Goal: Task Accomplishment & Management: Use online tool/utility

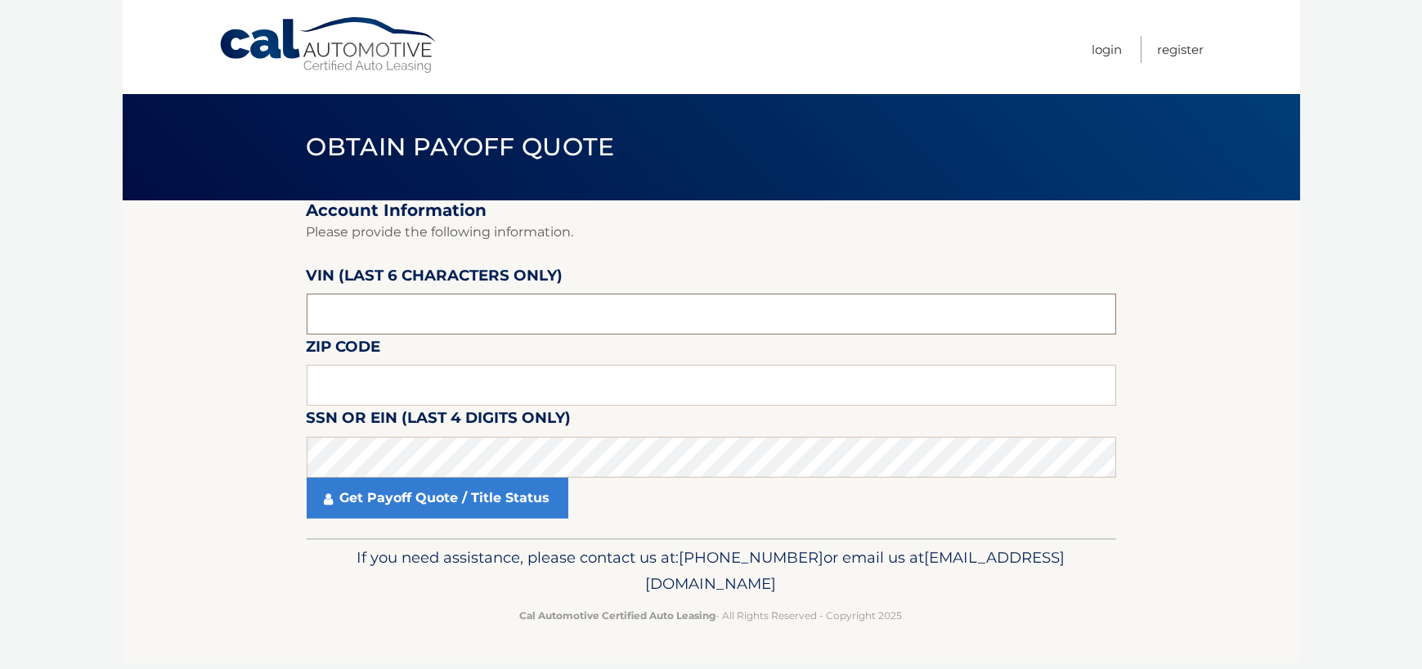
click at [429, 311] on input "text" at bounding box center [712, 314] width 810 height 41
click at [467, 320] on input "text" at bounding box center [712, 314] width 810 height 41
click at [411, 382] on input "text" at bounding box center [712, 385] width 810 height 41
type input "11561"
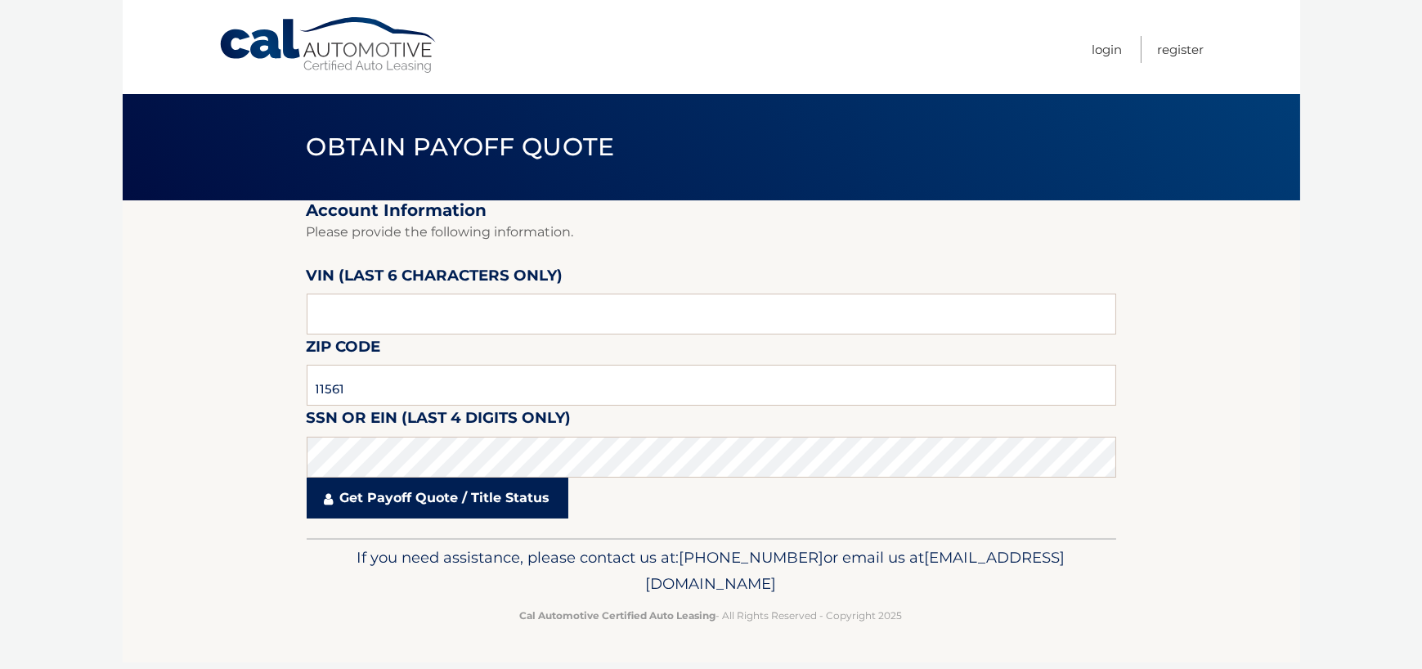
click at [390, 492] on link "Get Payoff Quote / Title Status" at bounding box center [438, 498] width 262 height 41
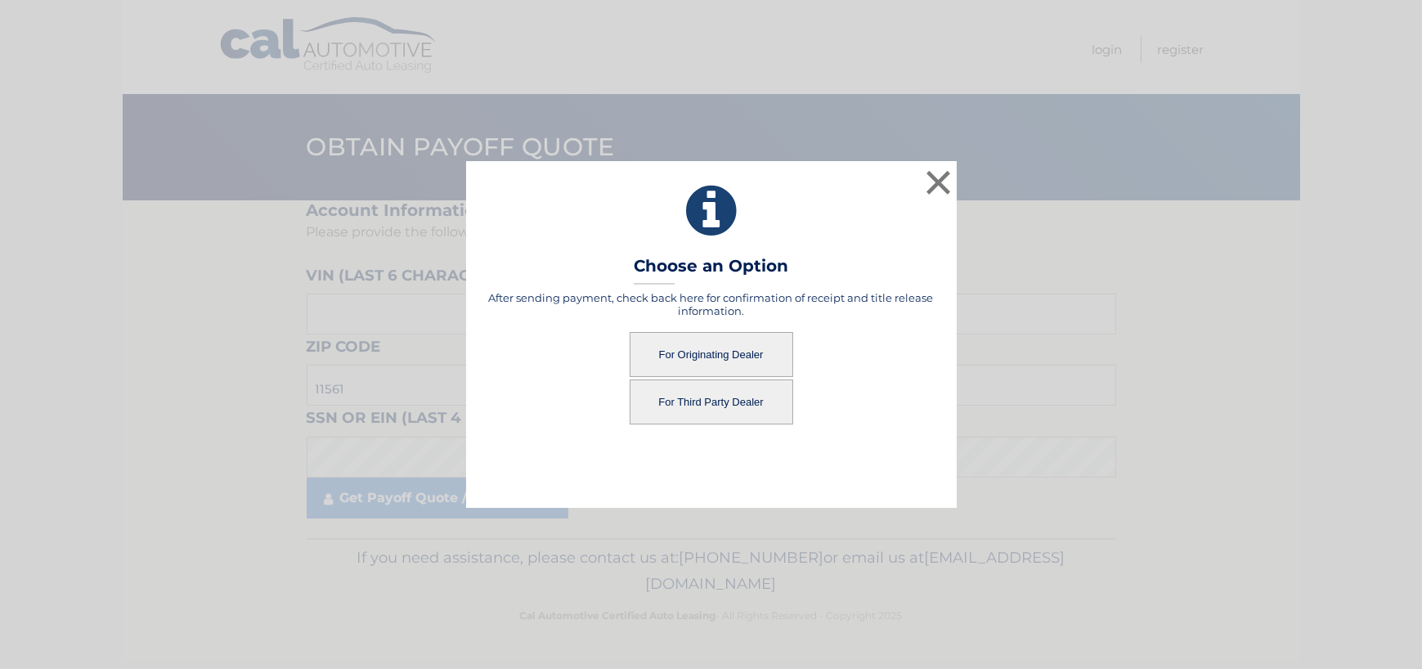
click at [697, 356] on button "For Originating Dealer" at bounding box center [712, 354] width 164 height 45
click at [727, 350] on button "For Originating Dealer" at bounding box center [712, 354] width 164 height 45
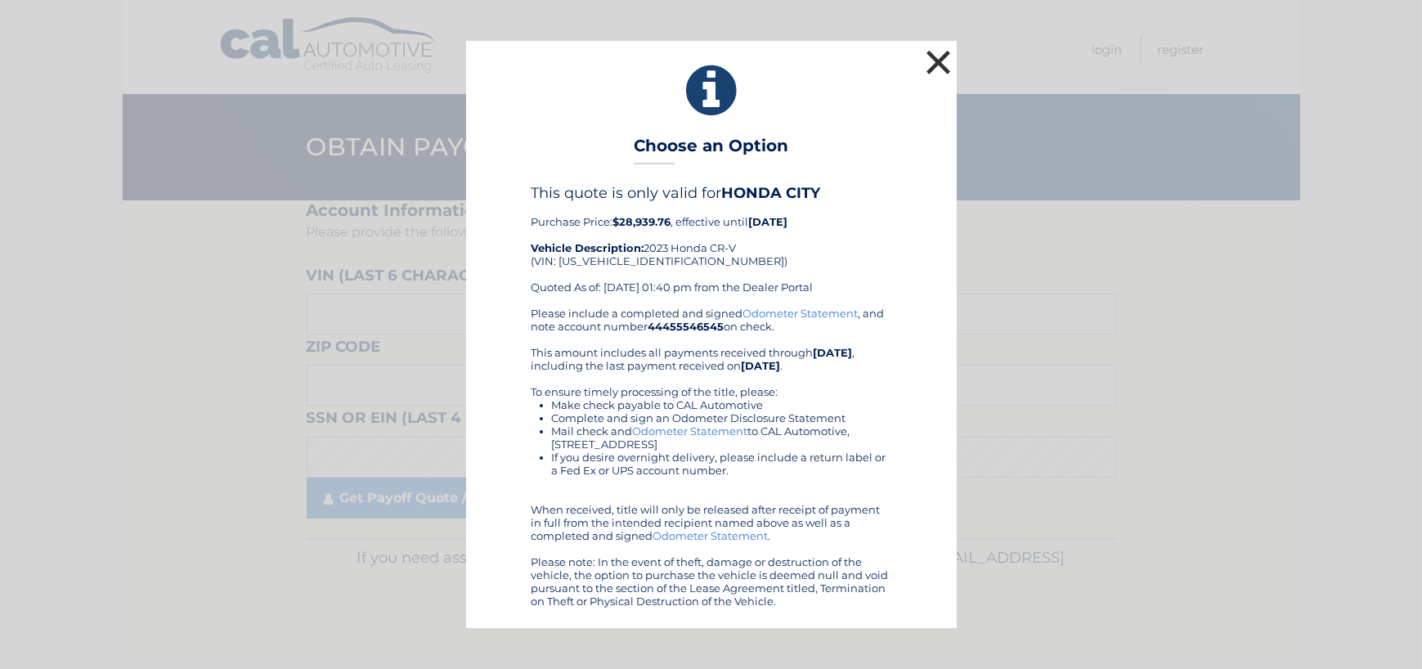
click at [939, 63] on button "×" at bounding box center [939, 62] width 33 height 33
